Goal: Register for event/course

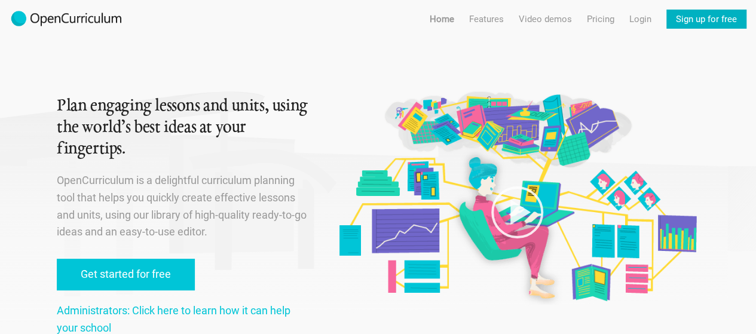
click at [710, 17] on link "Sign up for free" at bounding box center [706, 19] width 80 height 19
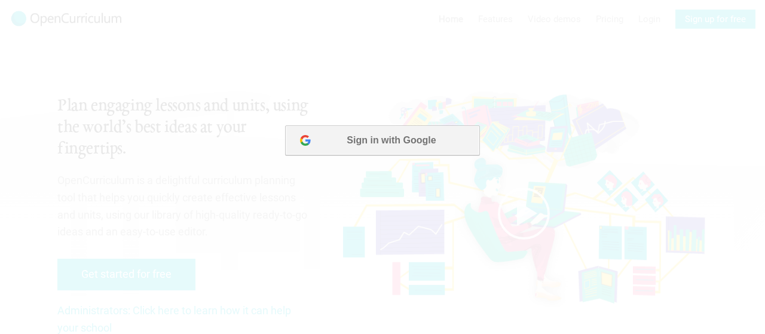
click at [384, 149] on button "Sign in with Google" at bounding box center [382, 140] width 194 height 30
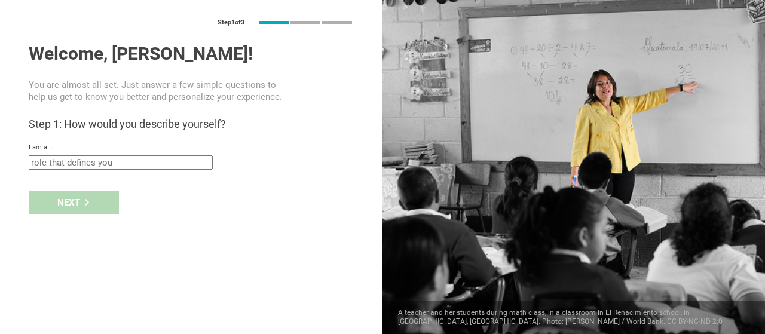
click at [162, 164] on input "text" at bounding box center [121, 162] width 184 height 14
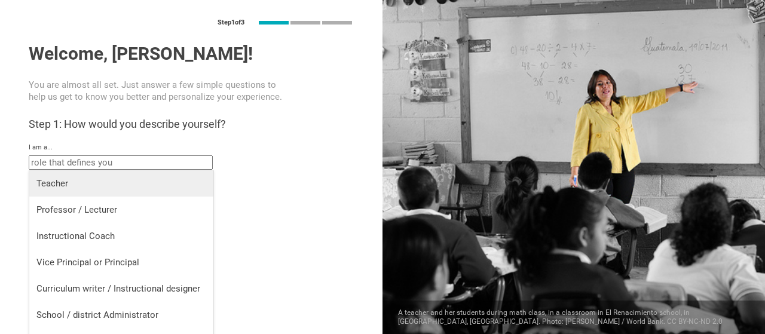
click at [128, 193] on li "Teacher" at bounding box center [121, 183] width 184 height 26
type input "Teacher"
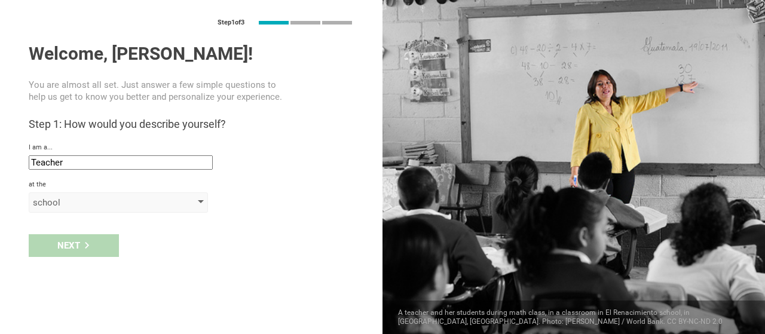
click at [90, 195] on div "school" at bounding box center [118, 202] width 179 height 20
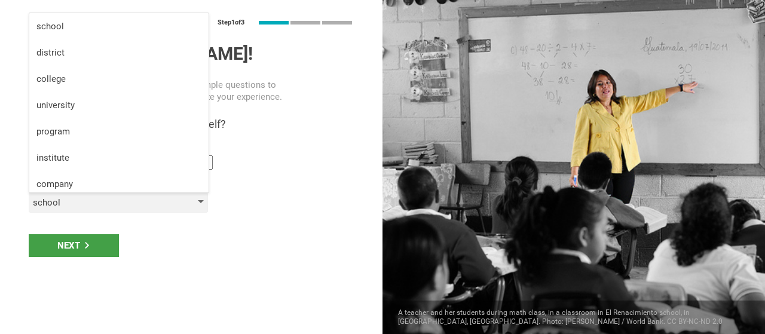
click at [90, 195] on div "school" at bounding box center [118, 202] width 179 height 20
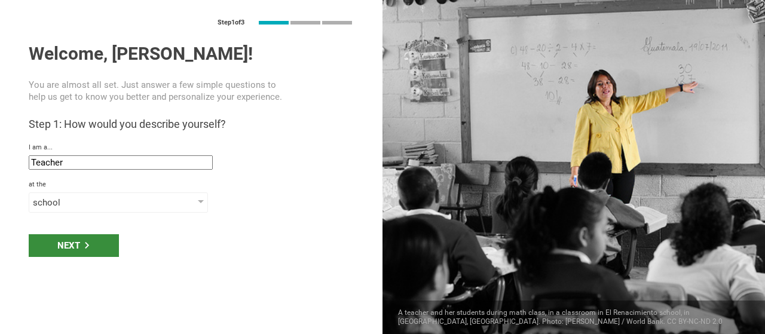
click at [95, 244] on div "Next" at bounding box center [74, 245] width 90 height 23
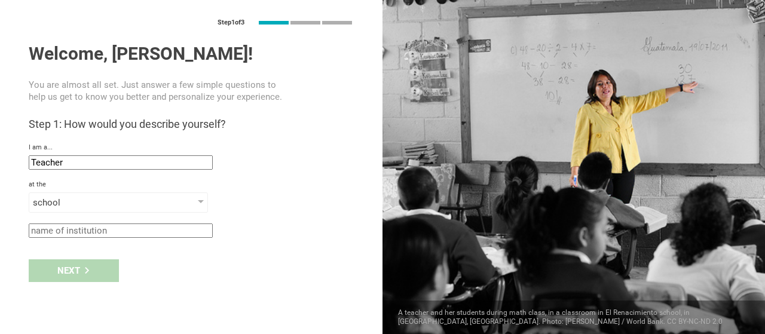
click at [96, 232] on input "text" at bounding box center [121, 230] width 184 height 14
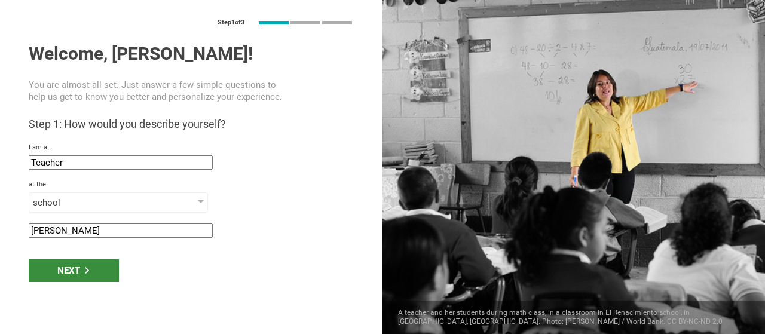
type input "E.L.Haynes"
click at [85, 267] on icon at bounding box center [87, 270] width 7 height 7
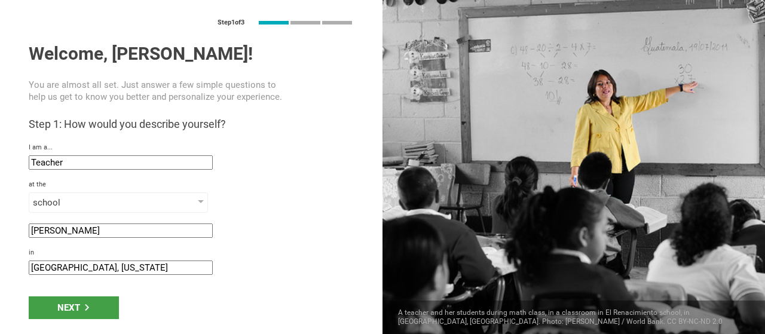
click at [122, 266] on input "Princeton, New Jersey" at bounding box center [121, 267] width 184 height 14
type input "Washington DC"
click at [94, 310] on div "Next" at bounding box center [74, 307] width 90 height 23
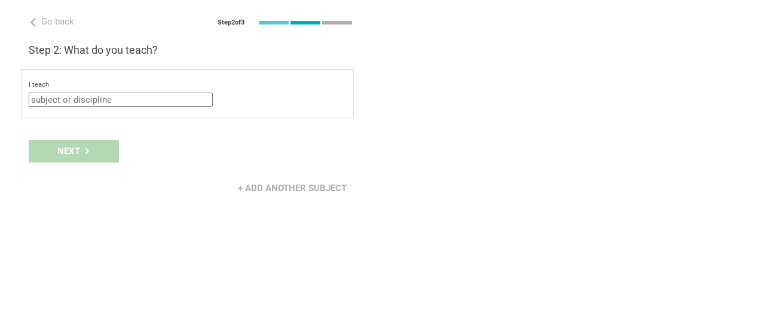
click at [127, 97] on input "text" at bounding box center [121, 100] width 184 height 14
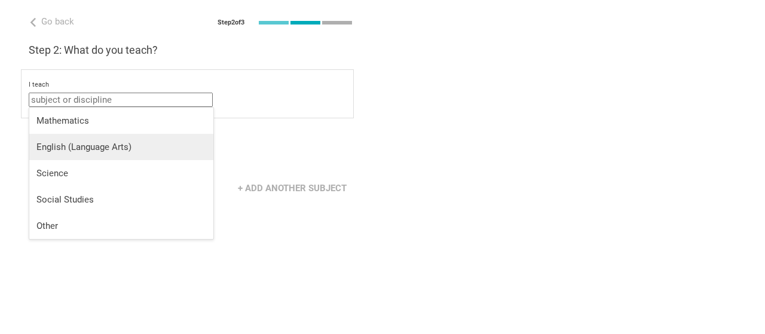
click at [127, 146] on div "English (Language Arts)" at bounding box center [121, 147] width 170 height 12
type input "English (Language Arts)"
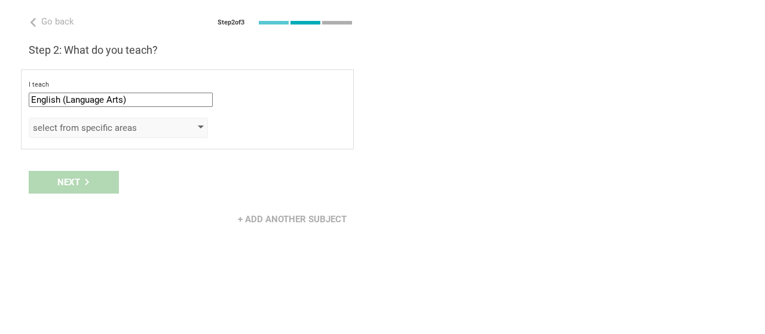
click at [118, 130] on div "select from specific areas" at bounding box center [101, 128] width 137 height 12
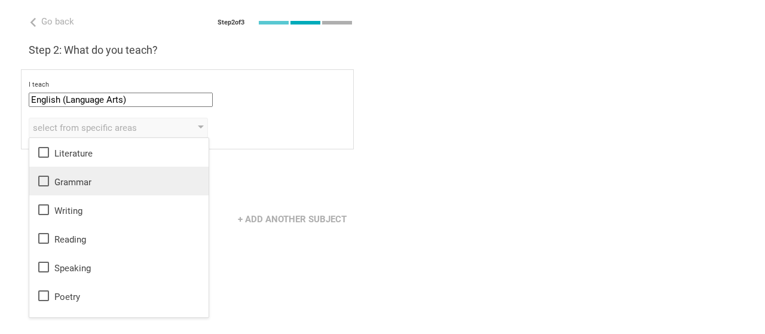
click at [94, 177] on div "Grammar" at bounding box center [118, 181] width 165 height 14
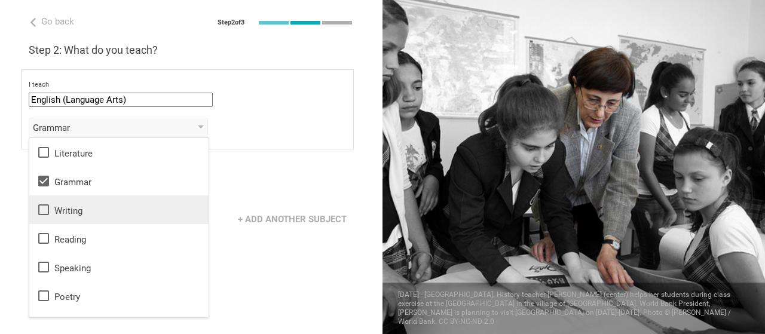
click at [78, 210] on div "Writing" at bounding box center [118, 210] width 165 height 14
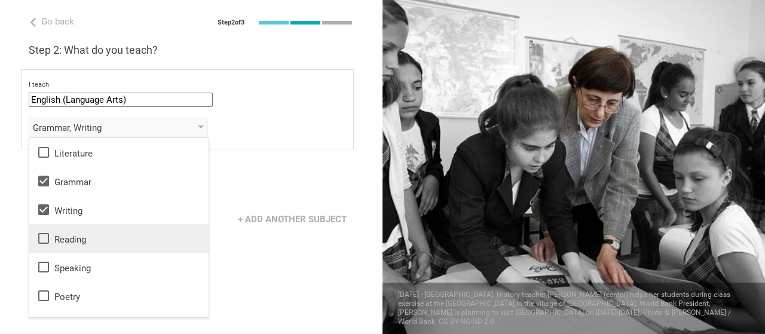
click at [78, 230] on li "Reading" at bounding box center [118, 238] width 179 height 29
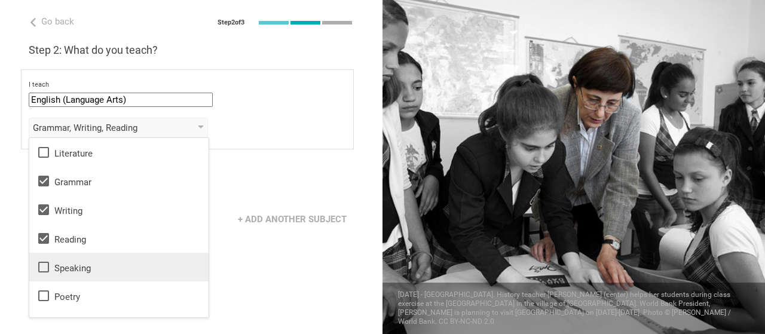
click at [80, 262] on div "Speaking" at bounding box center [118, 267] width 165 height 14
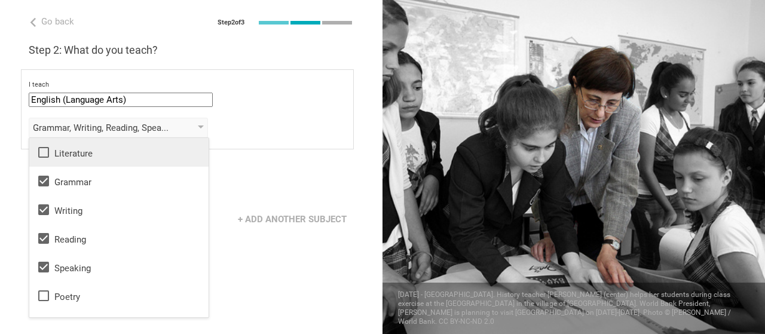
click at [78, 155] on div "Literature" at bounding box center [118, 152] width 165 height 14
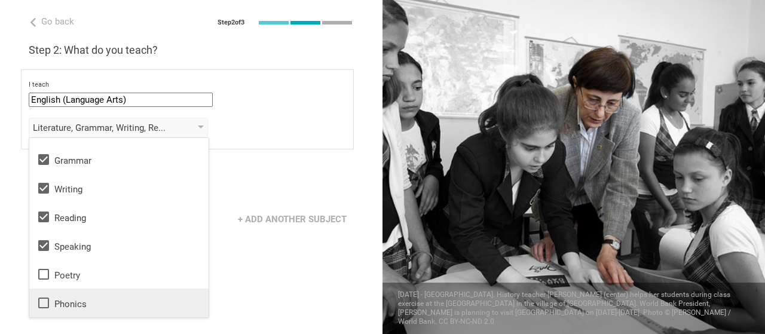
click at [57, 290] on li "Phonics" at bounding box center [118, 303] width 179 height 29
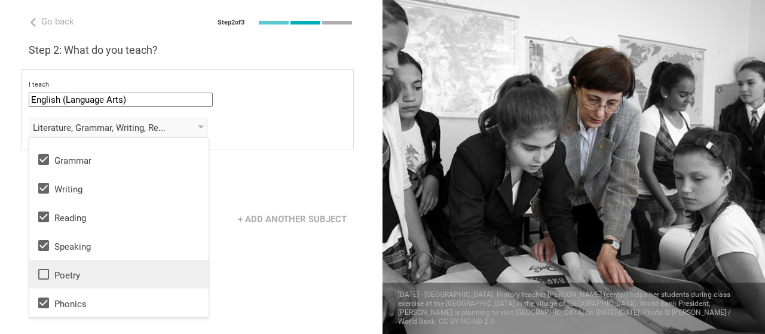
click at [58, 280] on div "Poetry" at bounding box center [118, 274] width 165 height 14
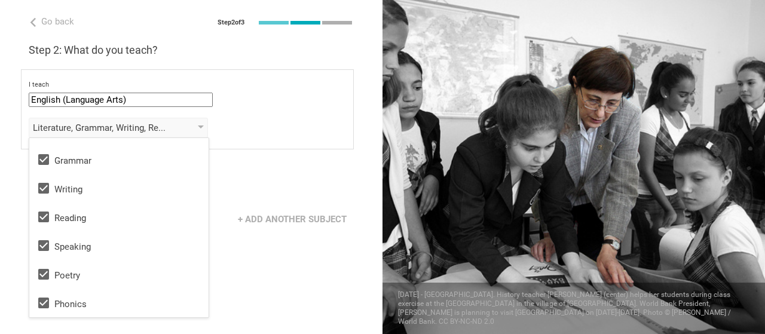
click at [261, 284] on div "Go back Step 2 of 3 Welcome, Stuart! You are almost all set. Just answer a few …" at bounding box center [191, 167] width 382 height 334
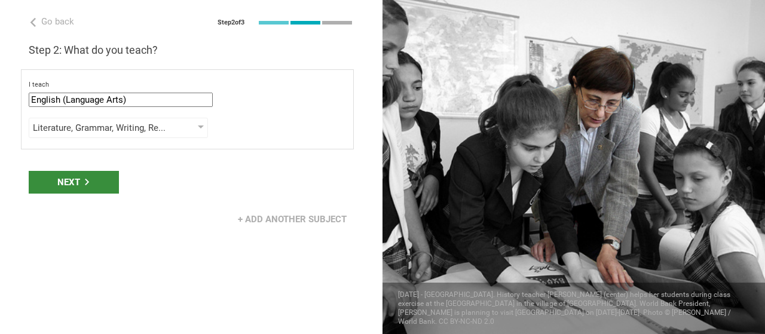
click at [97, 182] on div "Next" at bounding box center [74, 182] width 90 height 23
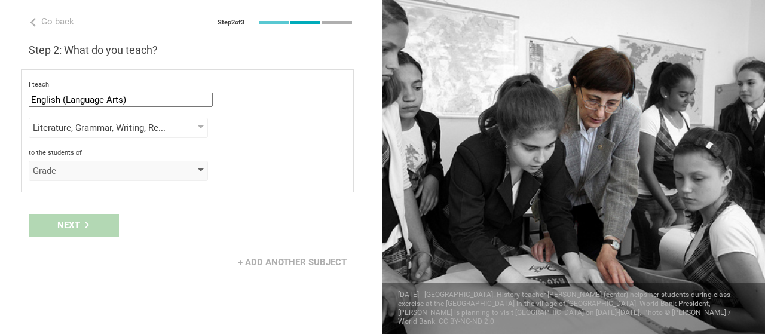
click at [96, 174] on div "Grade" at bounding box center [101, 171] width 137 height 12
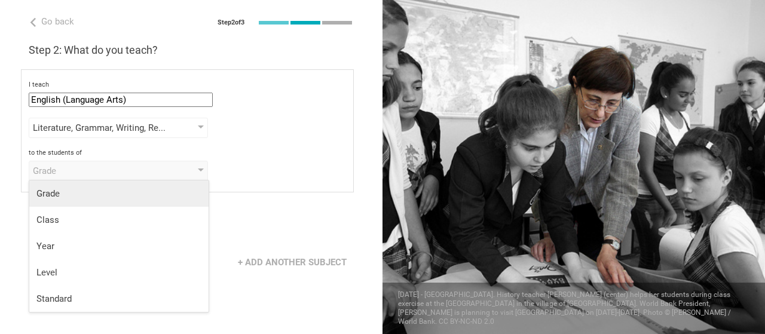
click at [77, 197] on div "Grade" at bounding box center [118, 194] width 165 height 12
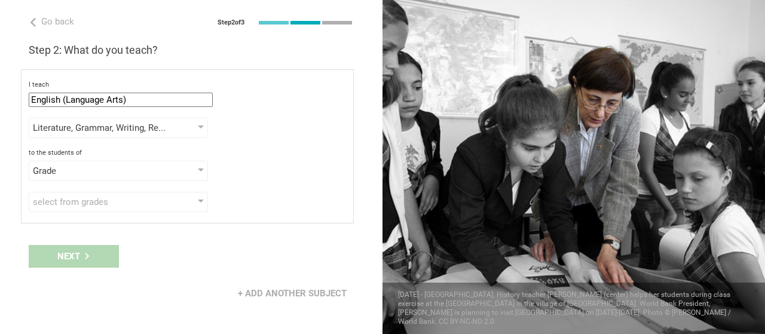
click at [77, 197] on div "select from grades" at bounding box center [101, 202] width 137 height 12
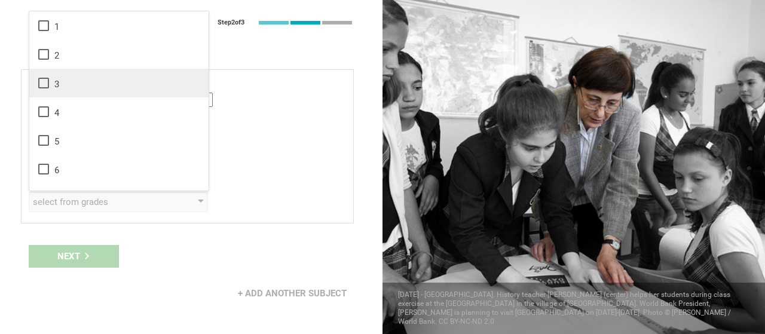
click at [66, 75] on li "3" at bounding box center [118, 83] width 179 height 29
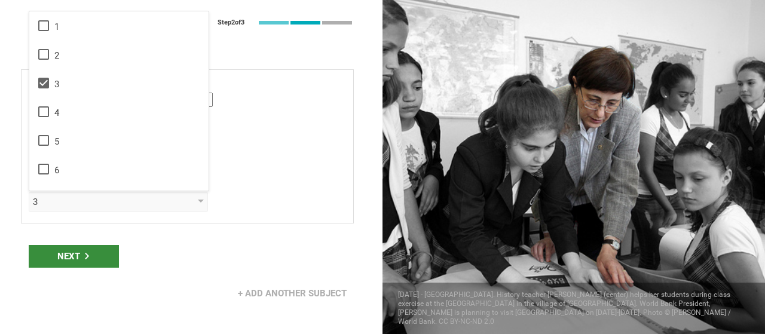
click at [66, 254] on div "Next" at bounding box center [74, 256] width 90 height 23
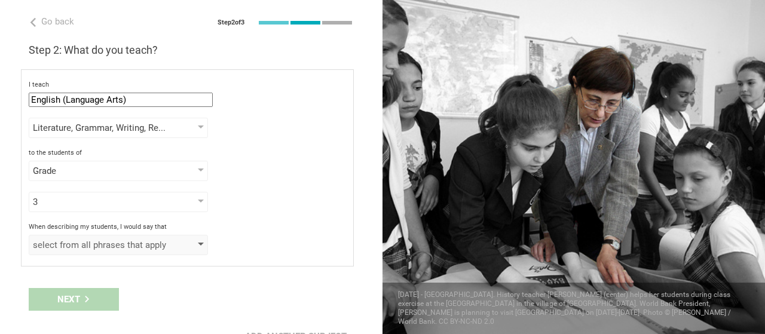
click at [66, 246] on div "select from all phrases that apply" at bounding box center [101, 245] width 137 height 12
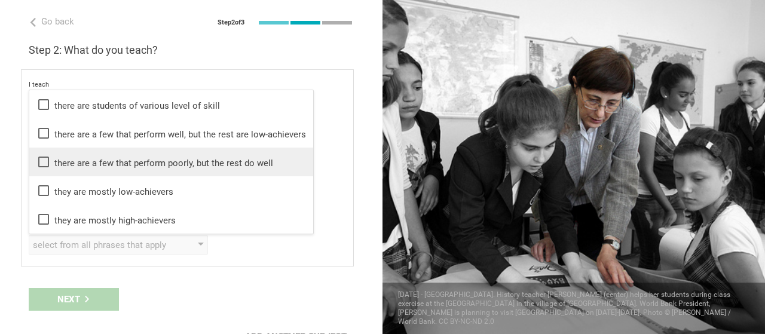
click at [199, 155] on div "there are a few that perform poorly, but the rest do well" at bounding box center [170, 162] width 269 height 14
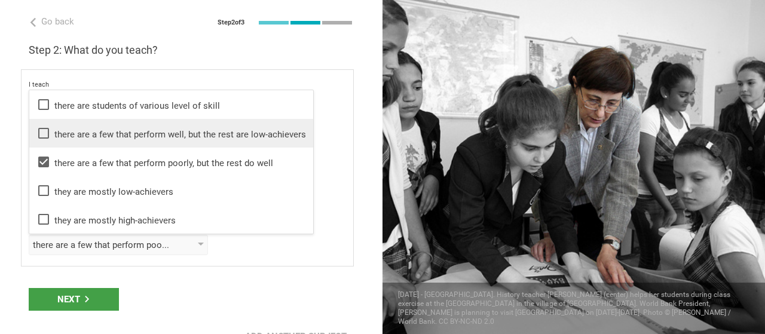
click at [203, 127] on div "there are a few that perform well, but the rest are low-achievers" at bounding box center [170, 133] width 269 height 14
click at [221, 128] on div "there are a few that perform well, but the rest are low-achievers" at bounding box center [170, 133] width 269 height 14
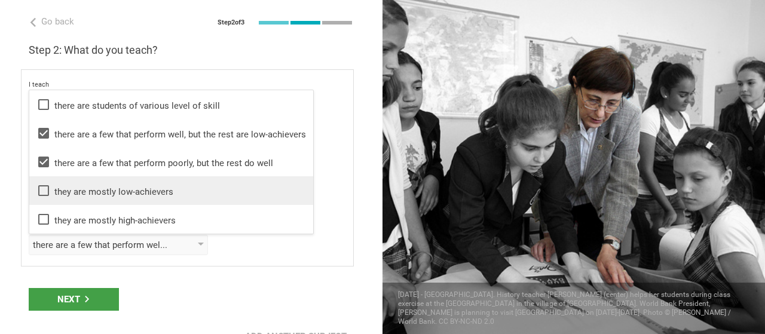
click at [239, 184] on div "they are mostly low-achievers" at bounding box center [170, 190] width 269 height 14
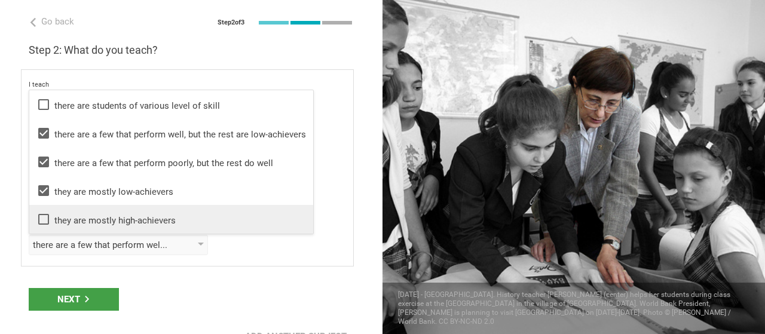
click at [216, 214] on div "they are mostly high-achievers" at bounding box center [170, 219] width 269 height 14
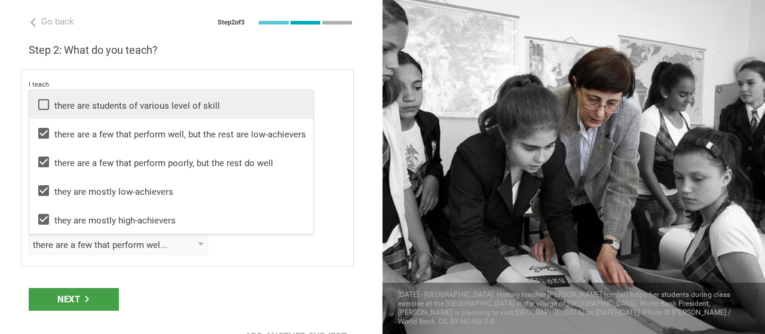
click at [194, 105] on div "there are students of various level of skill" at bounding box center [170, 104] width 269 height 14
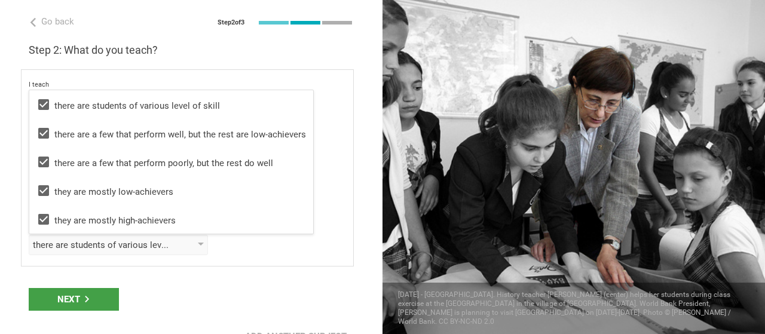
click at [173, 283] on div "Next" at bounding box center [191, 299] width 382 height 37
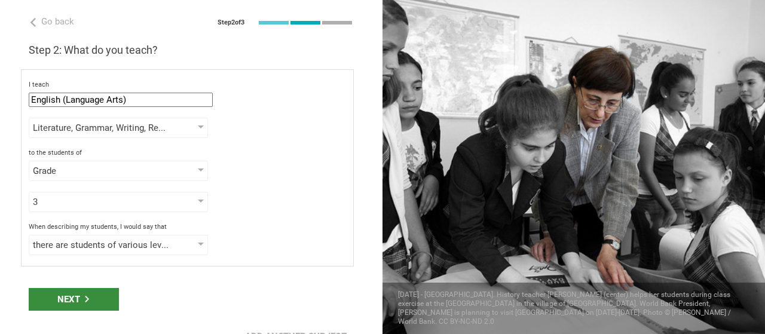
click at [108, 291] on div "Next" at bounding box center [74, 299] width 90 height 23
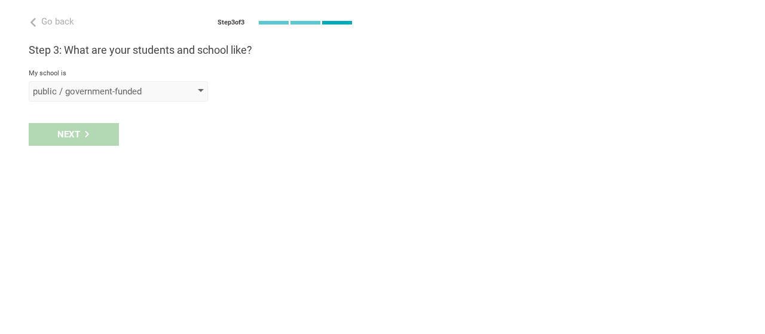
click at [154, 87] on div "public / government-funded" at bounding box center [101, 91] width 137 height 12
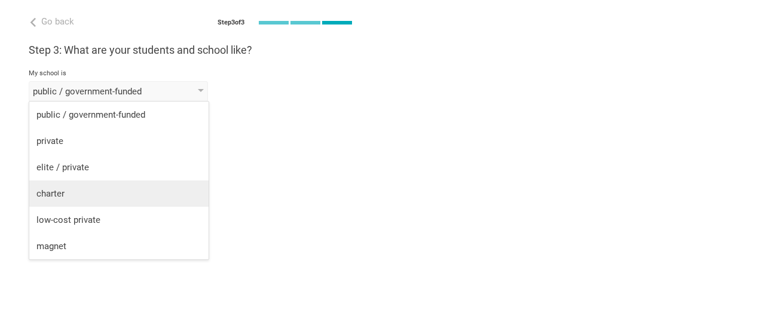
click at [109, 198] on div "charter" at bounding box center [118, 194] width 165 height 12
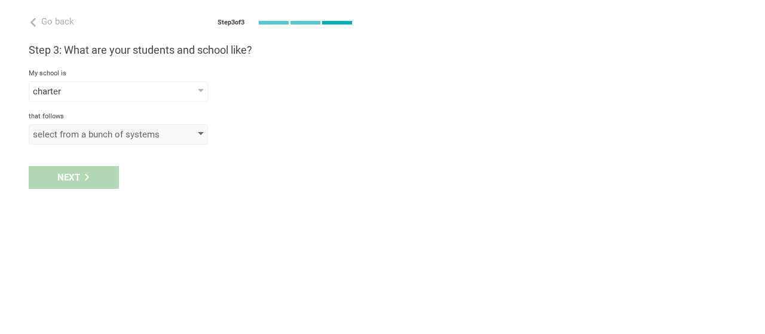
click at [100, 130] on div "select from a bunch of systems" at bounding box center [101, 134] width 137 height 12
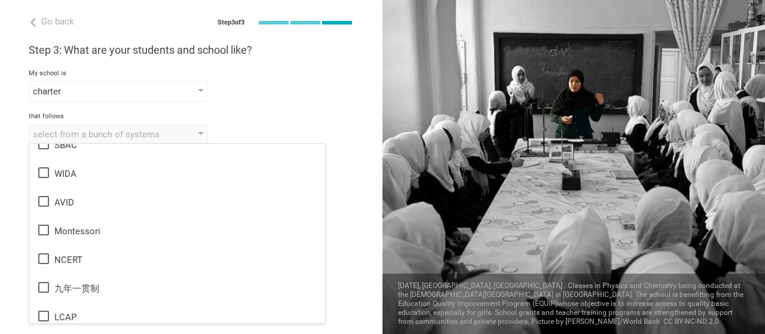
scroll to position [0, 0]
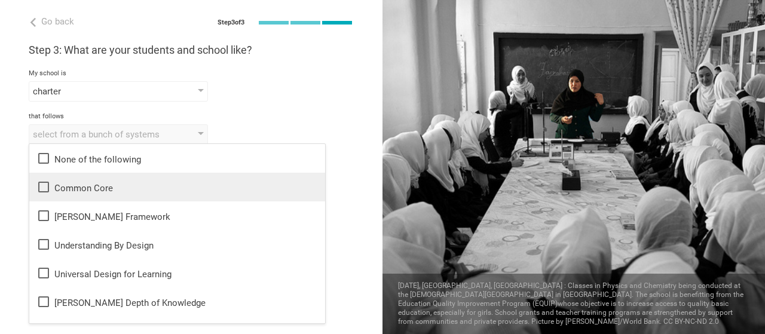
click at [115, 192] on div "Common Core" at bounding box center [176, 187] width 281 height 14
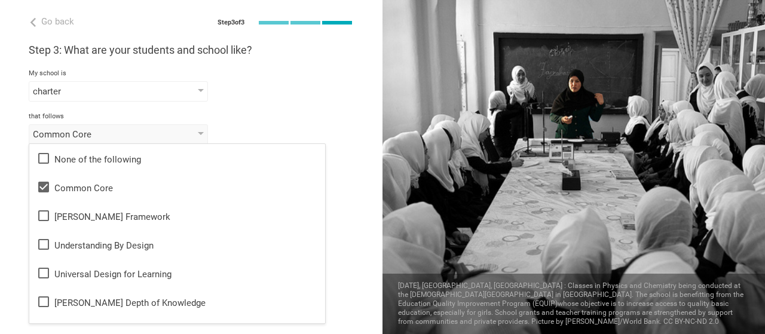
click at [268, 127] on div "Common Core None of the following Common Core Danielson Framework Understanding…" at bounding box center [191, 134] width 325 height 20
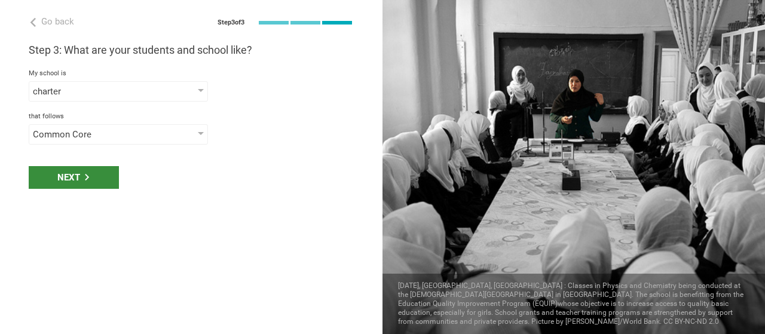
click at [91, 185] on div "Next" at bounding box center [74, 177] width 90 height 23
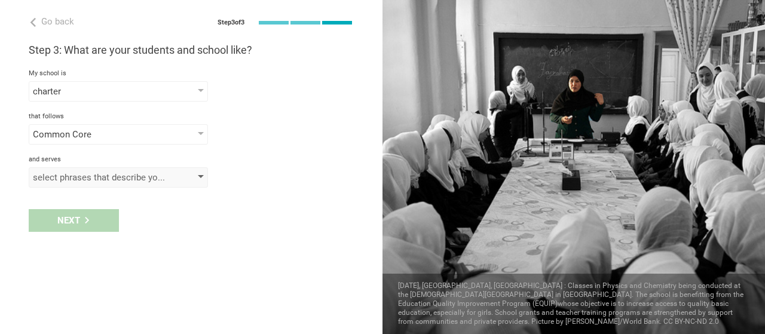
click at [91, 183] on div "select phrases that describe your student population" at bounding box center [118, 177] width 179 height 20
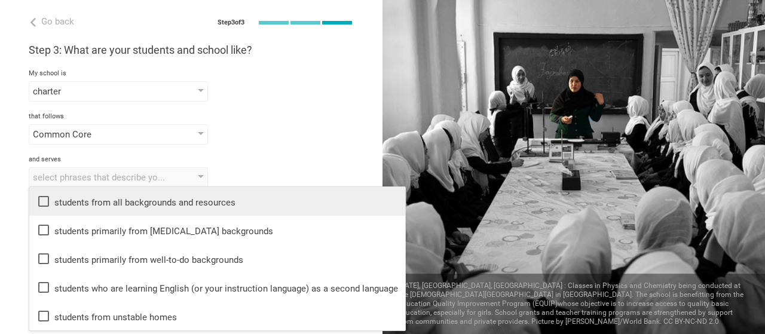
click at [234, 197] on div "students from all backgrounds and resources" at bounding box center [216, 201] width 361 height 14
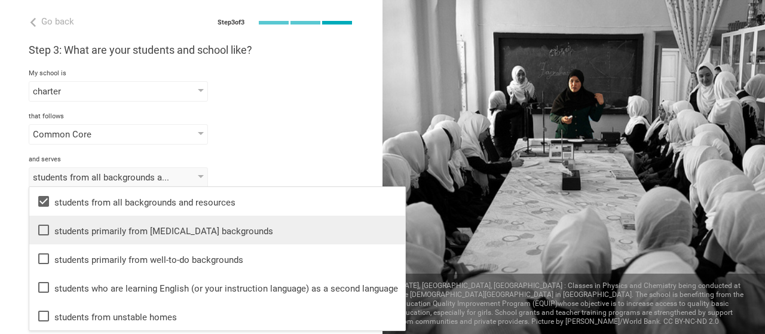
click at [229, 218] on li "students primarily from low-income backgrounds" at bounding box center [217, 230] width 376 height 29
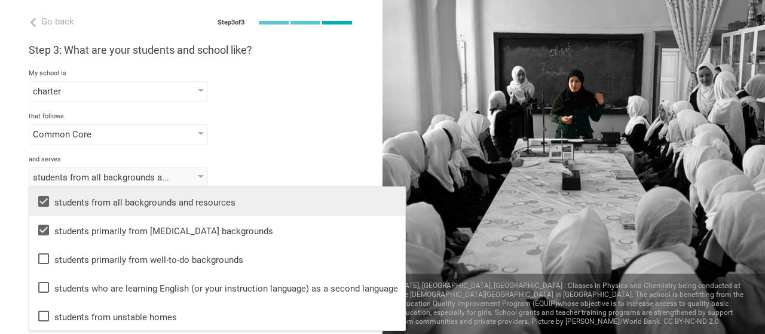
click at [229, 204] on div "students from all backgrounds and resources" at bounding box center [216, 201] width 361 height 14
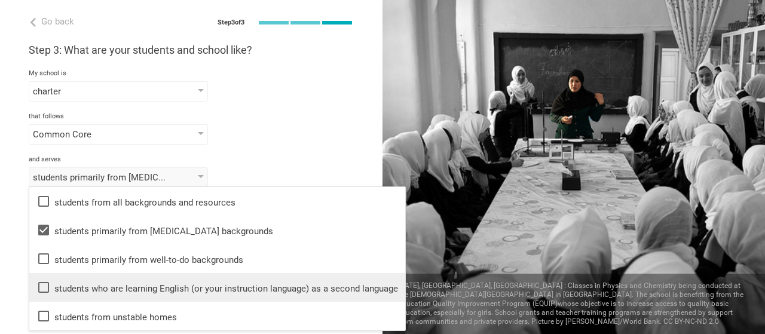
click at [191, 284] on div "students who are learning English (or your instruction language) as a second la…" at bounding box center [216, 287] width 361 height 14
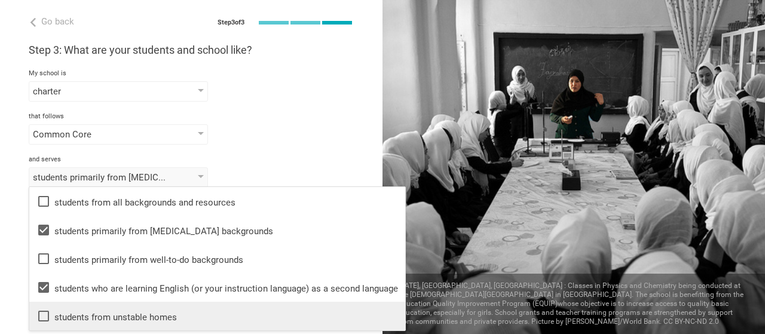
click at [157, 310] on div "students from unstable homes" at bounding box center [216, 316] width 361 height 14
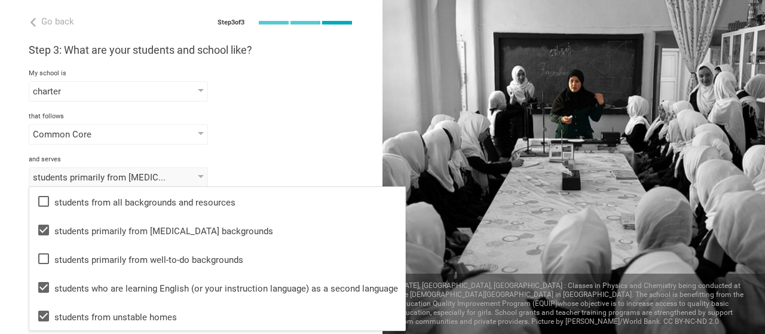
click at [238, 160] on div "and serves" at bounding box center [191, 159] width 325 height 8
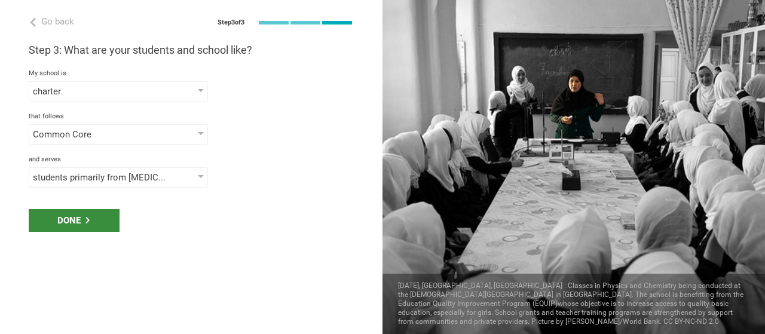
click at [87, 227] on div "Done" at bounding box center [74, 220] width 91 height 23
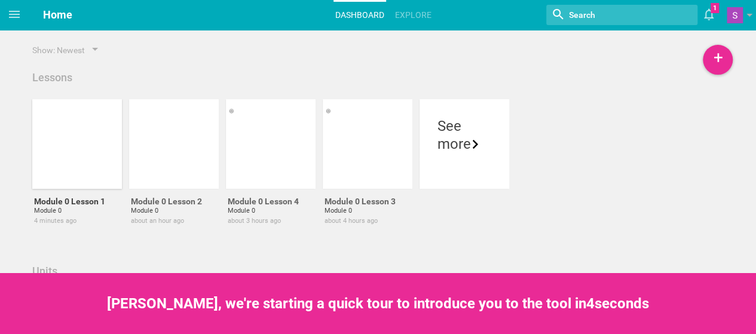
click at [82, 161] on div at bounding box center [84, 170] width 90 height 20
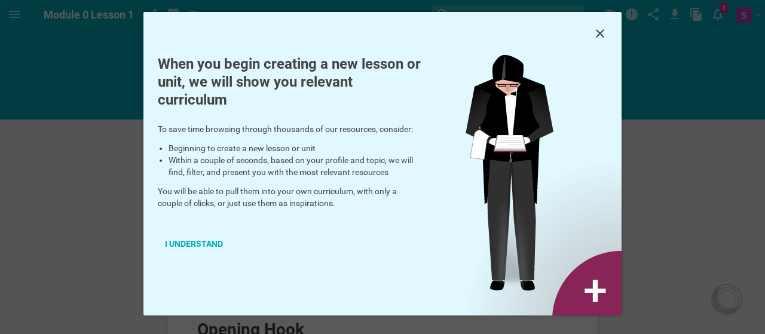
drag, startPoint x: 212, startPoint y: 231, endPoint x: 204, endPoint y: 234, distance: 8.1
click at [204, 234] on div "I understand" at bounding box center [194, 244] width 72 height 26
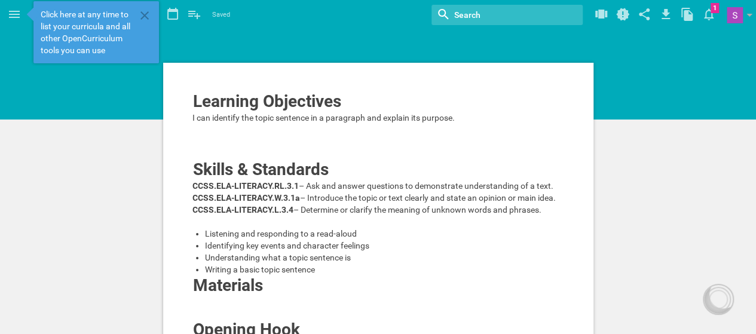
click at [204, 234] on ul "Listening and responding to a read-aloud Identifying key events and character f…" at bounding box center [378, 252] width 372 height 48
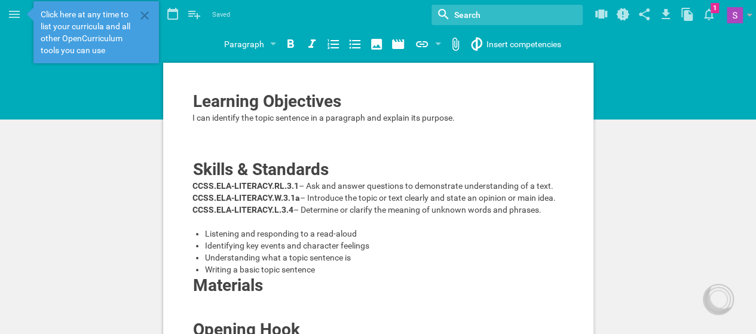
click at [153, 11] on div "Click here at any time to list your curricula and all other OpenCurriculum tool…" at bounding box center [95, 32] width 125 height 62
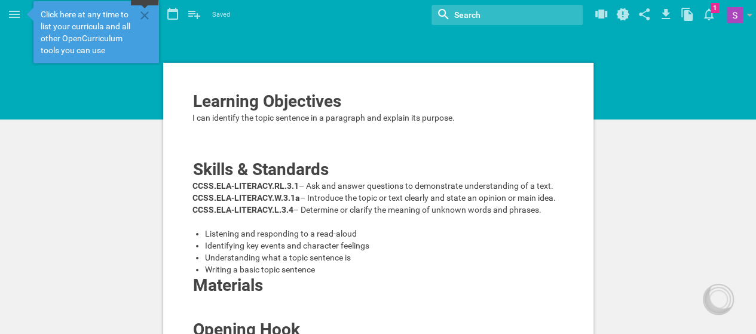
click at [148, 12] on icon at bounding box center [144, 15] width 8 height 8
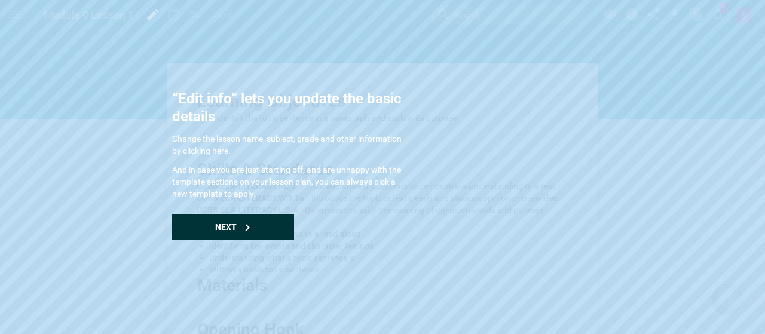
click at [229, 216] on div "Next" at bounding box center [233, 227] width 122 height 26
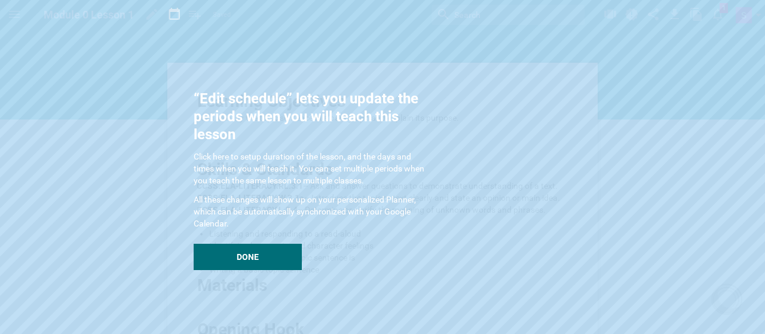
click at [235, 220] on p "All these changes will show up on your personalized Planner, which can be autom…" at bounding box center [313, 212] width 239 height 36
click at [237, 262] on div "Done" at bounding box center [248, 257] width 108 height 26
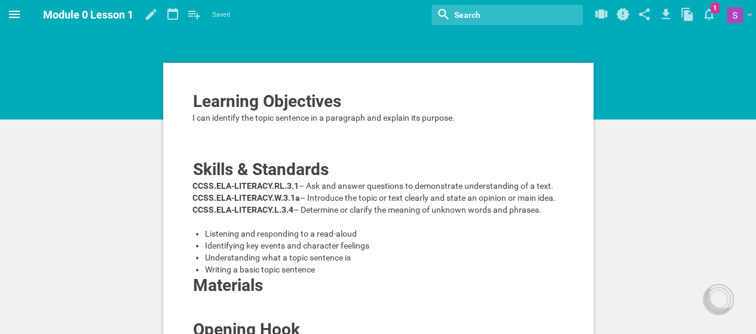
click at [5, 13] on span at bounding box center [14, 14] width 29 height 29
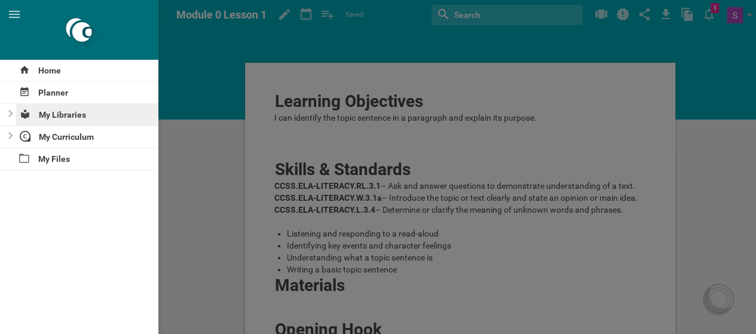
click at [81, 106] on div "My Libraries" at bounding box center [87, 115] width 143 height 22
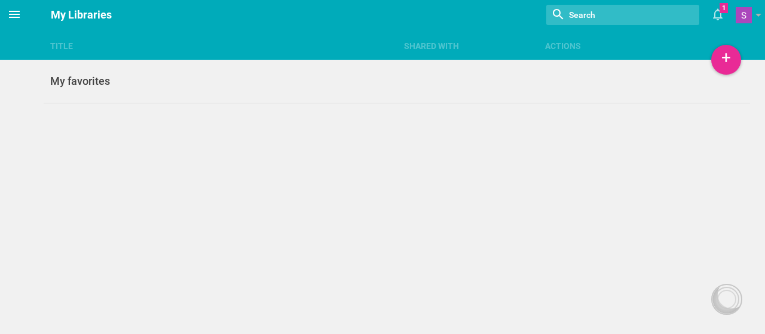
click at [17, 7] on icon at bounding box center [14, 14] width 14 height 14
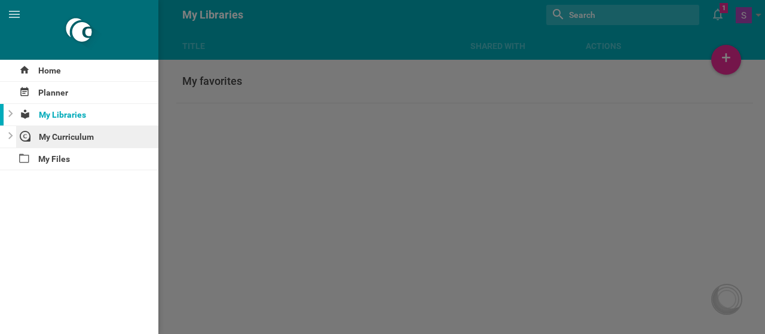
click at [61, 130] on div "My Curriculum" at bounding box center [87, 137] width 143 height 22
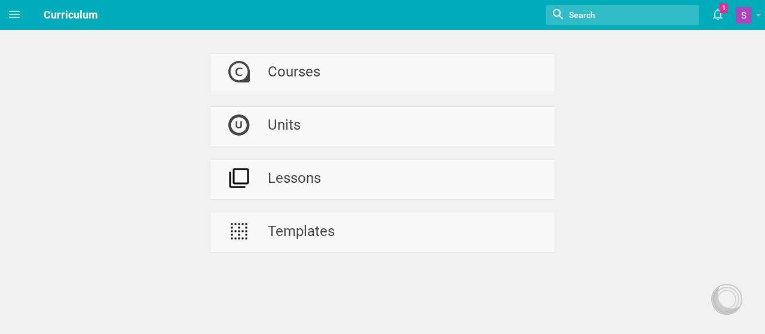
click at [130, 106] on div "Courses Units Lessons Templates" at bounding box center [382, 126] width 765 height 252
click at [296, 230] on div "Templates" at bounding box center [301, 232] width 67 height 39
click at [91, 152] on div "Courses Units Lessons Templates" at bounding box center [382, 126] width 765 height 252
click at [321, 93] on link "Courses" at bounding box center [382, 73] width 344 height 39
click at [281, 122] on div "Units" at bounding box center [284, 126] width 33 height 39
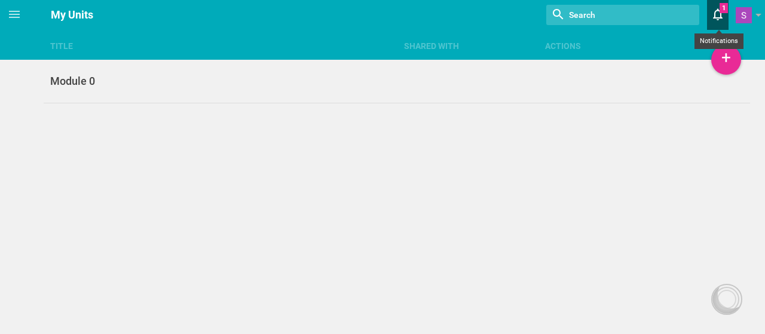
click at [712, 19] on icon at bounding box center [718, 14] width 22 height 29
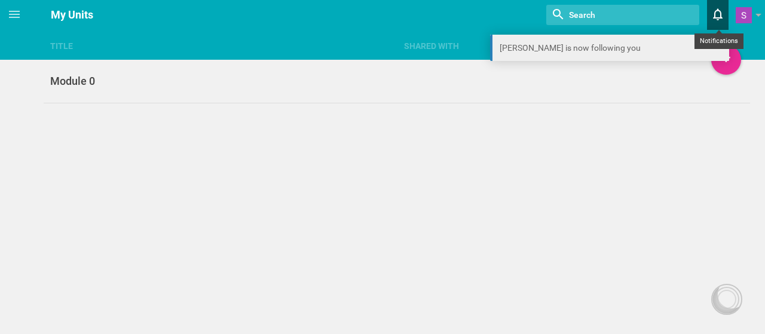
click at [603, 54] on link "Moe is now following you" at bounding box center [609, 48] width 239 height 26
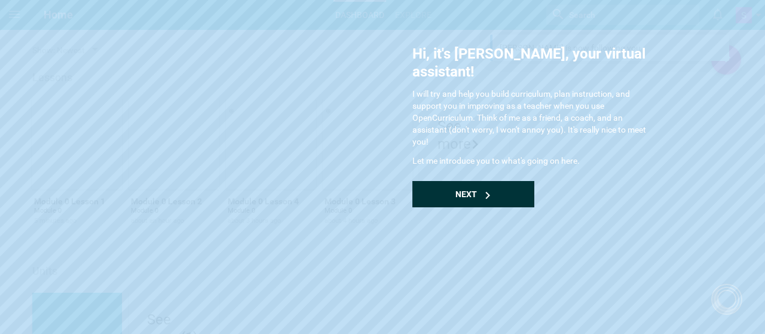
click at [466, 189] on span "Next" at bounding box center [466, 194] width 22 height 10
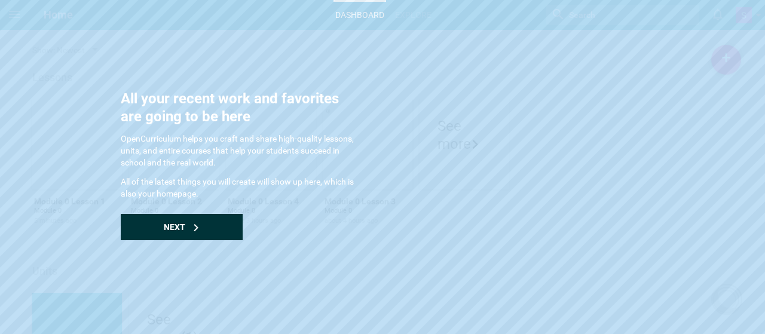
click at [226, 230] on div "Next" at bounding box center [182, 227] width 122 height 26
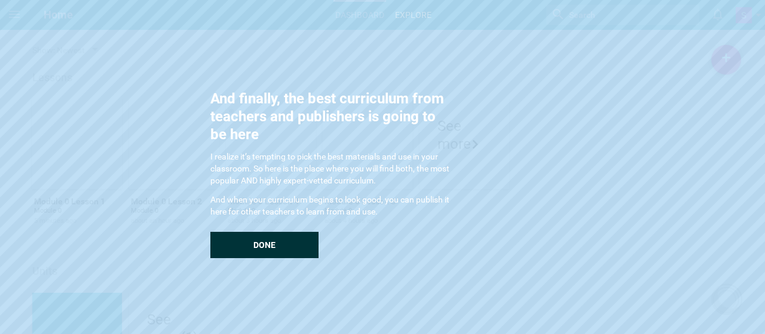
click at [234, 241] on div "Done" at bounding box center [264, 245] width 108 height 26
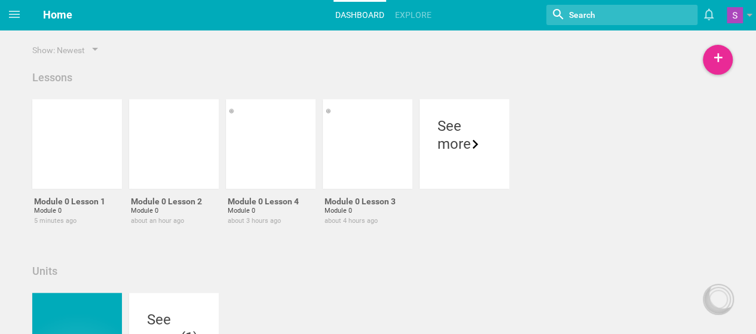
click at [308, 72] on div "Lessons" at bounding box center [378, 78] width 698 height 14
click at [364, 11] on link "Dashboard" at bounding box center [359, 15] width 53 height 26
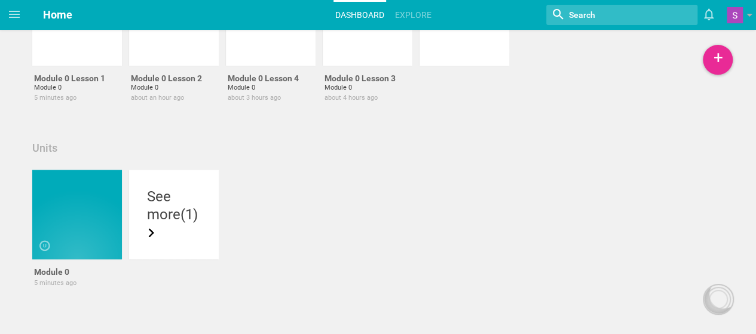
scroll to position [123, 0]
click at [73, 197] on div at bounding box center [77, 215] width 90 height 90
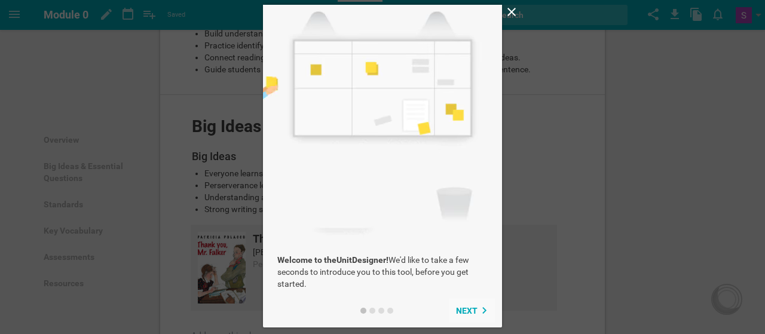
click at [477, 319] on button "Next" at bounding box center [472, 311] width 46 height 24
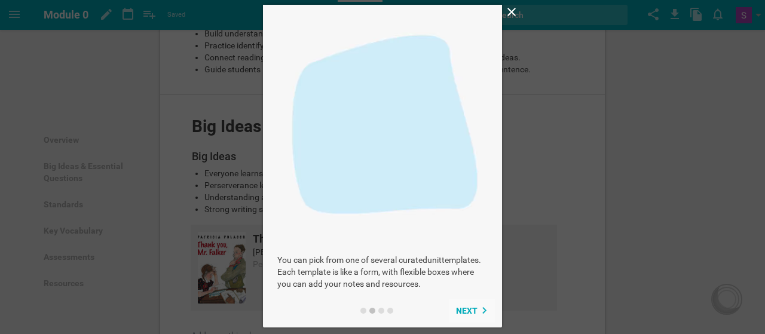
click at [477, 319] on button "Next" at bounding box center [472, 311] width 46 height 24
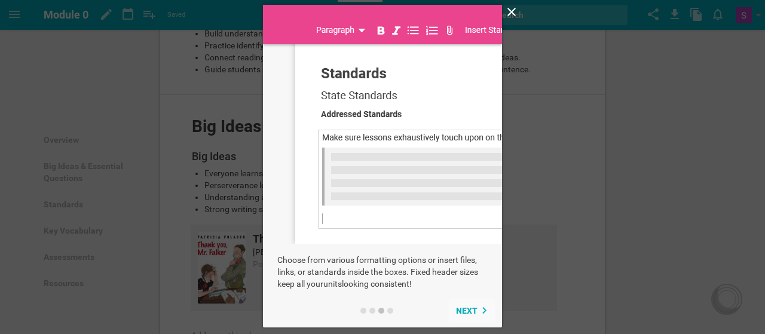
click at [477, 319] on button "Next" at bounding box center [472, 311] width 46 height 24
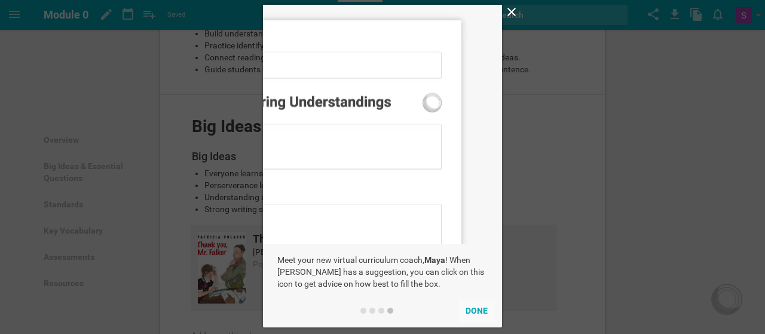
click at [477, 319] on button "Done" at bounding box center [476, 311] width 36 height 24
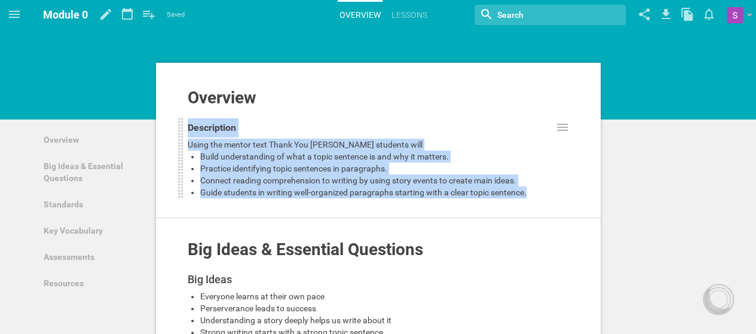
drag, startPoint x: 566, startPoint y: 97, endPoint x: 555, endPoint y: 192, distance: 95.6
click at [555, 194] on div "Overview Add to other unit ... Hide from public Description Using the mentor te…" at bounding box center [378, 153] width 445 height 130
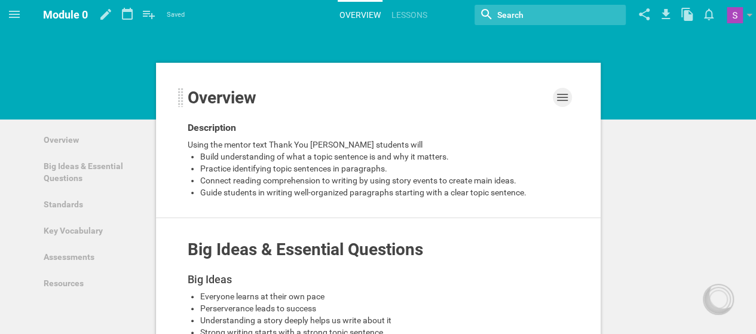
click at [559, 97] on icon at bounding box center [562, 97] width 11 height 7
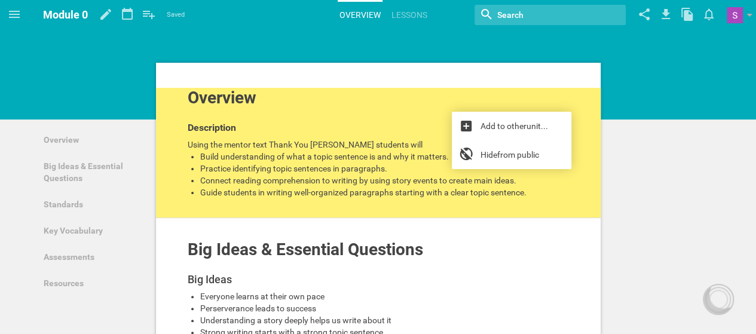
click at [544, 81] on div at bounding box center [378, 77] width 445 height 22
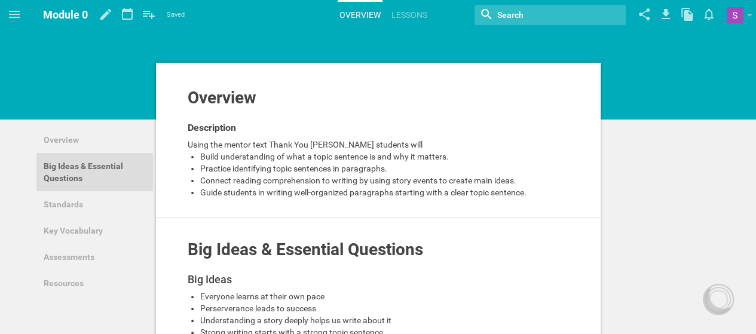
click at [119, 165] on link "Big Ideas & Essential Questions" at bounding box center [94, 172] width 117 height 38
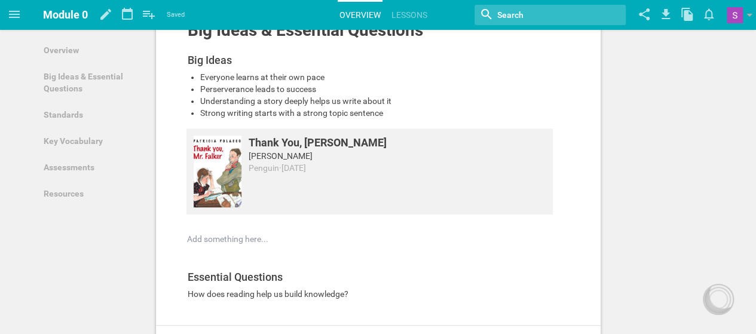
scroll to position [220, 0]
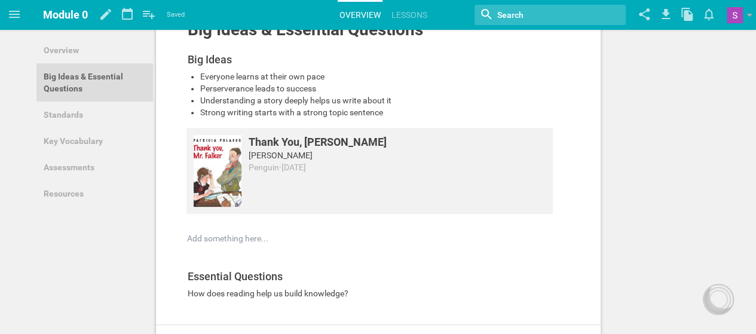
click at [114, 85] on link "Big Ideas & Essential Questions" at bounding box center [94, 82] width 117 height 38
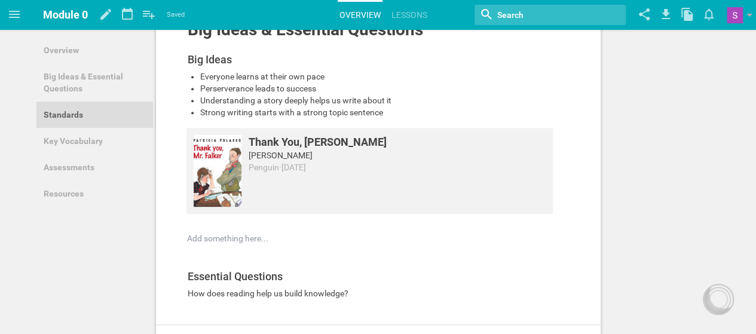
click at [102, 109] on link "Standards" at bounding box center [94, 115] width 117 height 26
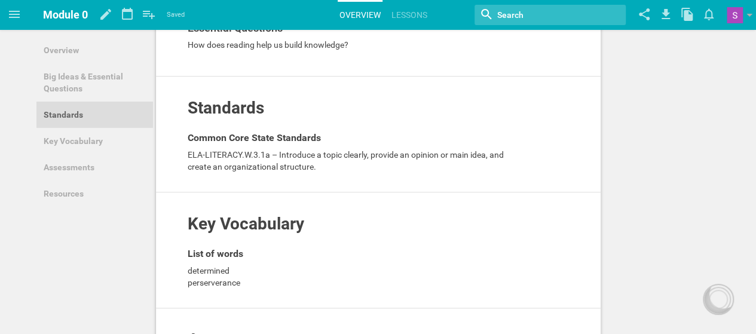
scroll to position [470, 0]
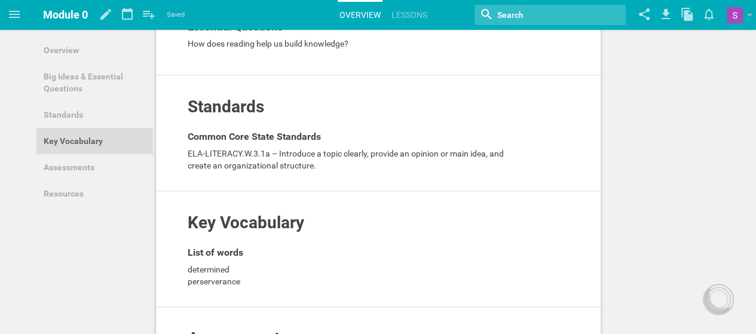
click at [99, 151] on link "Key Vocabulary" at bounding box center [94, 141] width 117 height 26
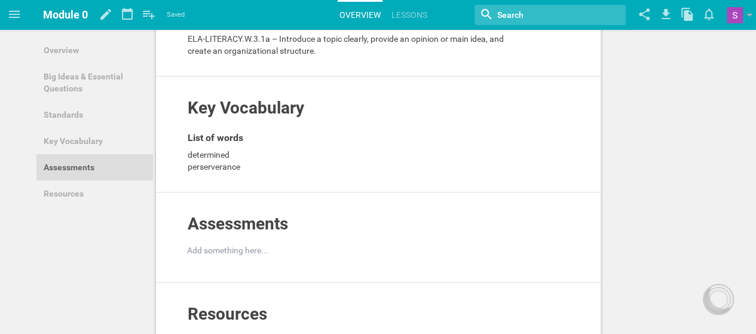
click at [98, 168] on link "Assessments" at bounding box center [94, 167] width 117 height 26
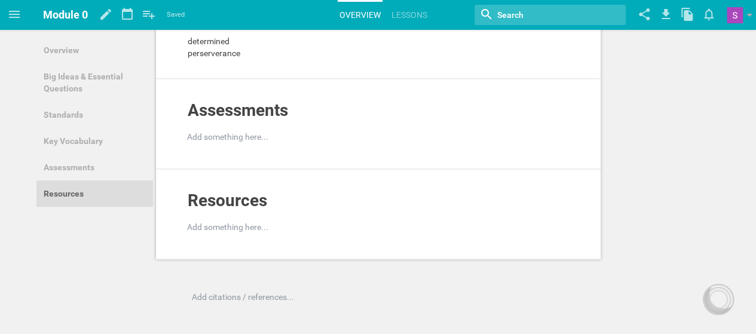
click at [92, 195] on link "Resources" at bounding box center [94, 193] width 117 height 26
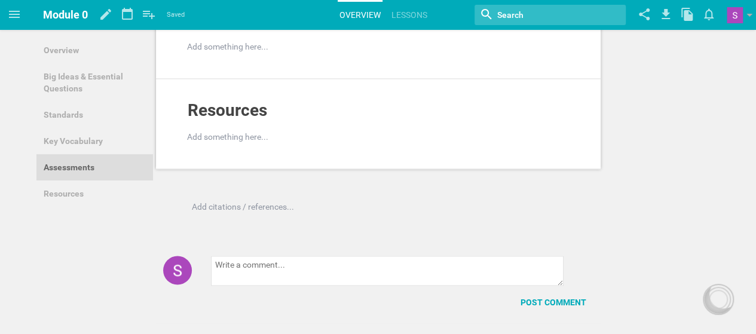
click at [95, 167] on link "Assessments" at bounding box center [94, 167] width 117 height 26
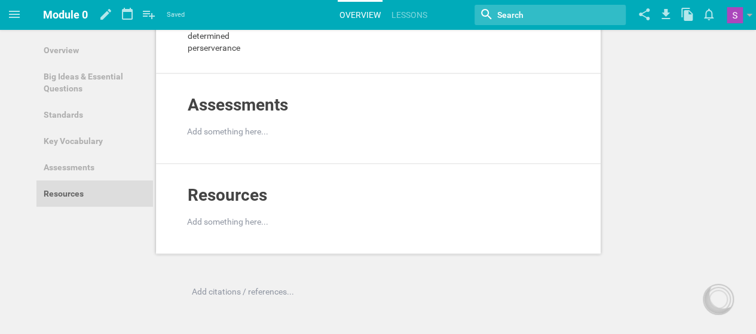
click at [92, 189] on link "Resources" at bounding box center [94, 193] width 117 height 26
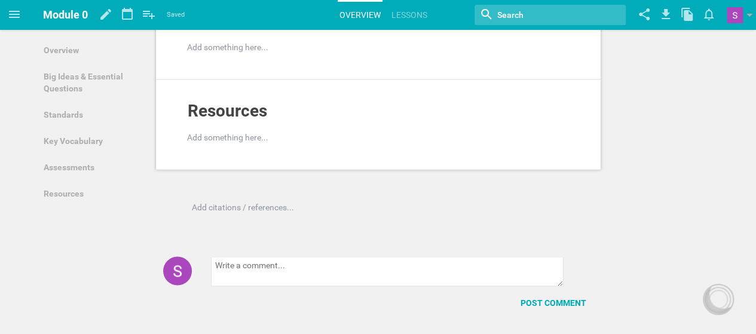
click at [117, 266] on div "Add citations / references... Post comment said: Post reply" at bounding box center [378, 262] width 756 height 122
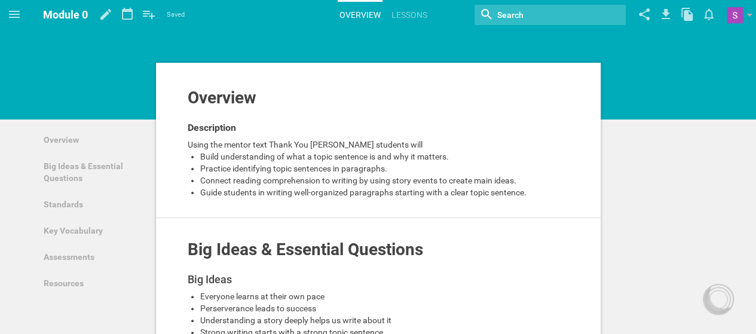
click at [345, 16] on link "Overview" at bounding box center [360, 15] width 45 height 26
click at [55, 11] on span "Module 0" at bounding box center [65, 14] width 45 height 13
click at [7, 20] on icon at bounding box center [14, 14] width 14 height 14
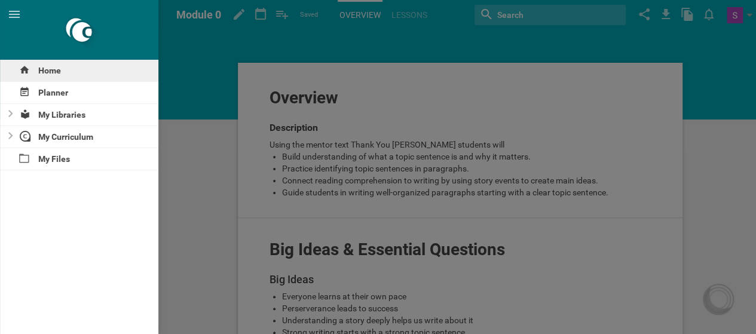
click at [76, 75] on div "Home" at bounding box center [79, 71] width 158 height 22
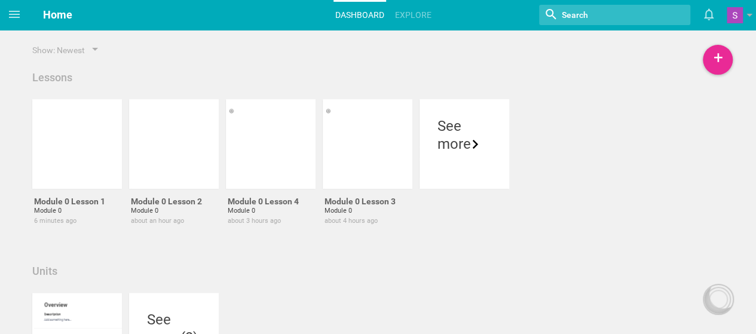
click at [186, 69] on div "Show: Newest Lessons Module 0 Lesson 1 Module 0 6 minutes ago Module 0 Lesson 2…" at bounding box center [378, 250] width 698 height 413
click at [477, 133] on div "See" at bounding box center [464, 126] width 54 height 18
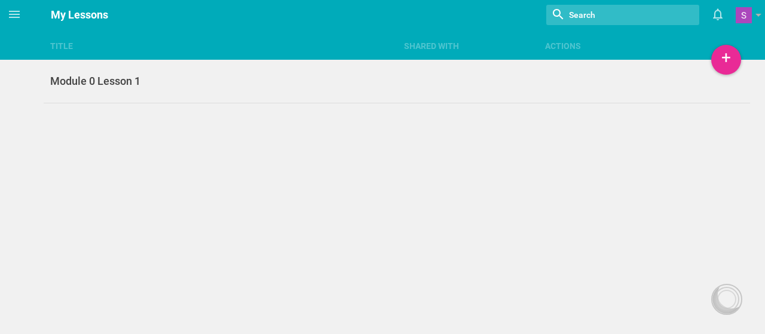
click at [584, 133] on div "Title Shared with Actions Home Planner My Libraries My Curriculum My Files My L…" at bounding box center [382, 167] width 765 height 334
click at [186, 91] on link "Module 0 Lesson 1" at bounding box center [397, 82] width 707 height 44
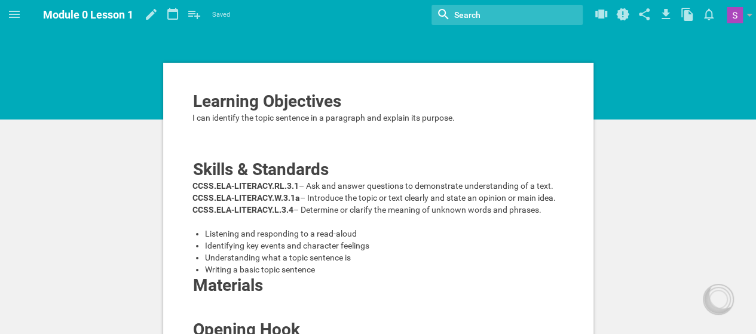
click at [56, 13] on span "Module 0 Lesson 1" at bounding box center [88, 14] width 90 height 13
click at [5, 15] on span at bounding box center [14, 14] width 29 height 29
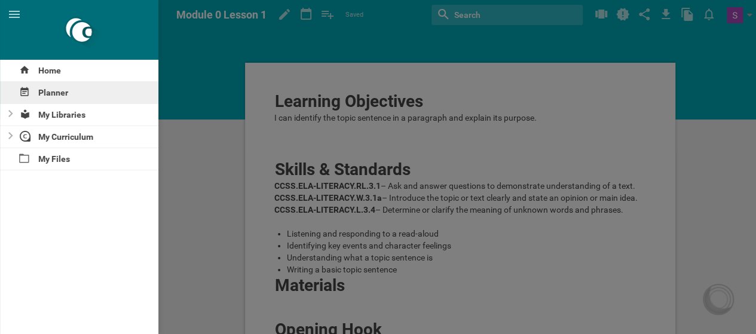
click at [57, 84] on div "Planner" at bounding box center [79, 93] width 158 height 22
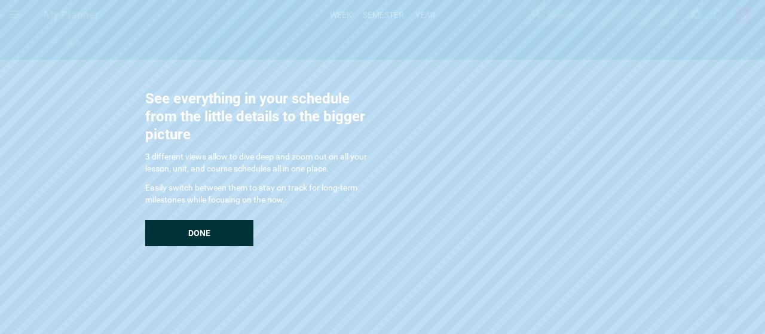
click at [208, 238] on div "Done" at bounding box center [199, 233] width 108 height 26
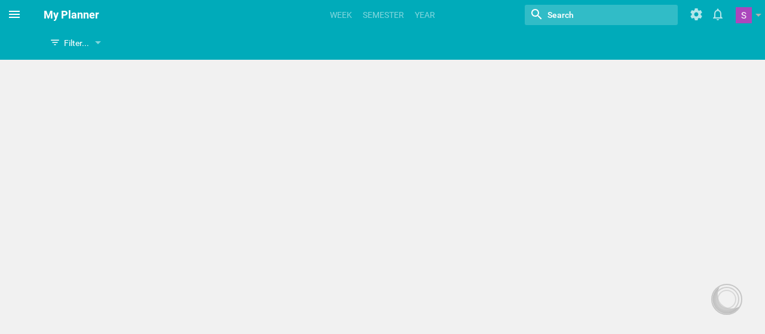
click at [13, 13] on icon at bounding box center [14, 14] width 14 height 14
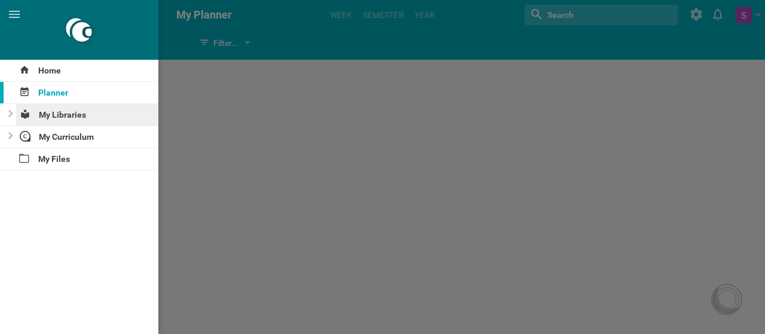
click at [100, 113] on div "My Libraries" at bounding box center [87, 115] width 143 height 22
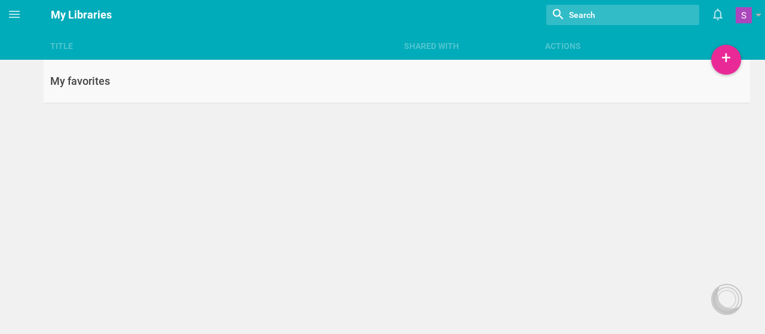
click at [65, 90] on link "My favorites" at bounding box center [397, 82] width 707 height 44
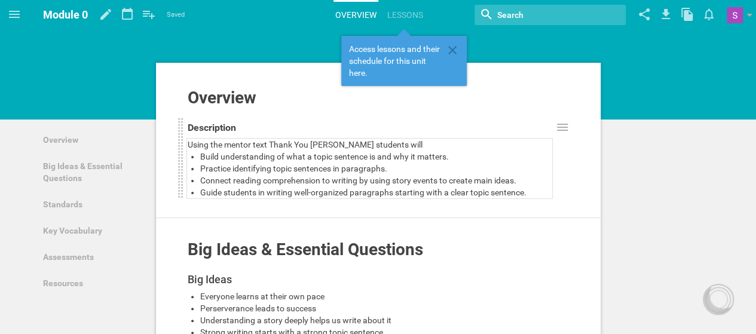
click at [386, 157] on span "Build understanding of what a topic sentence is and why it matters." at bounding box center [324, 157] width 249 height 10
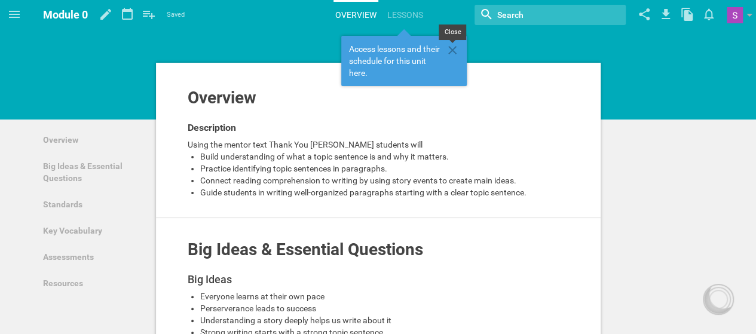
click at [446, 53] on icon at bounding box center [452, 50] width 14 height 14
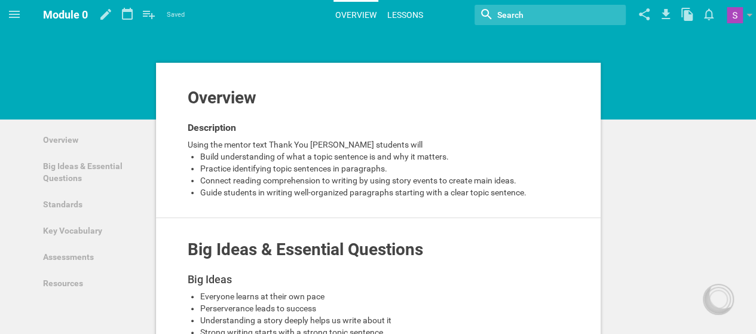
click at [409, 11] on link "Lessons" at bounding box center [404, 15] width 39 height 26
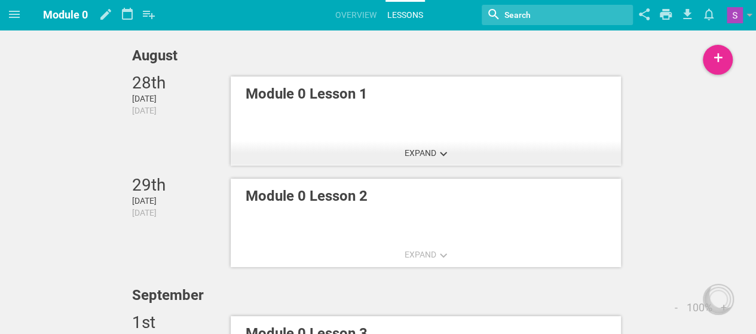
click at [442, 164] on button "Expand" at bounding box center [425, 153] width 57 height 24
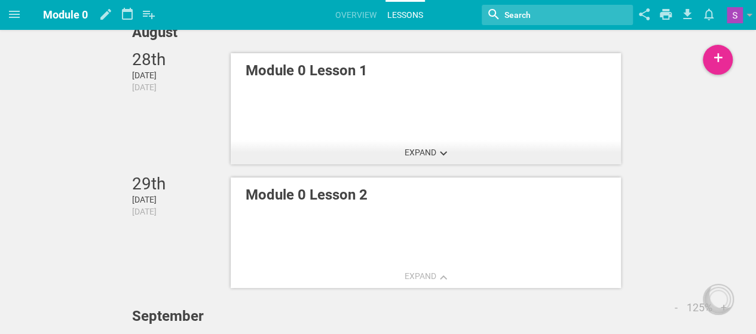
scroll to position [24, 0]
click at [442, 161] on button "Expand" at bounding box center [425, 152] width 57 height 24
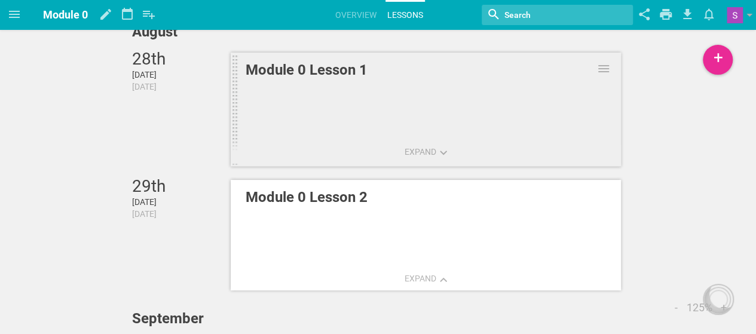
click at [444, 164] on link "Module 0 Lesson 1" at bounding box center [426, 109] width 390 height 115
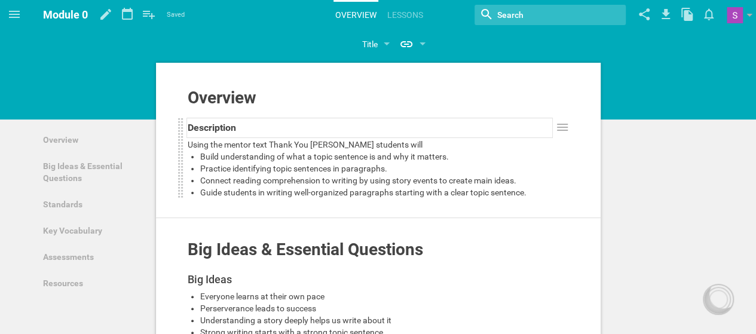
click at [442, 122] on div "Description" at bounding box center [370, 127] width 364 height 19
click at [442, 97] on div "Overview" at bounding box center [370, 97] width 364 height 19
click at [448, 72] on div at bounding box center [378, 77] width 445 height 22
